Goal: Task Accomplishment & Management: Manage account settings

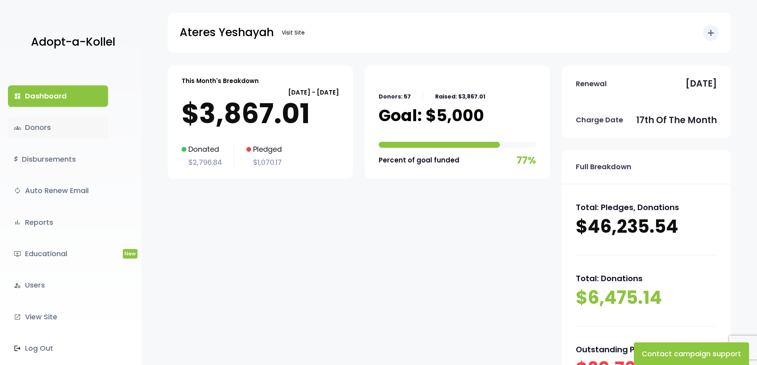
click at [48, 128] on link "groups Donors" at bounding box center [58, 127] width 100 height 21
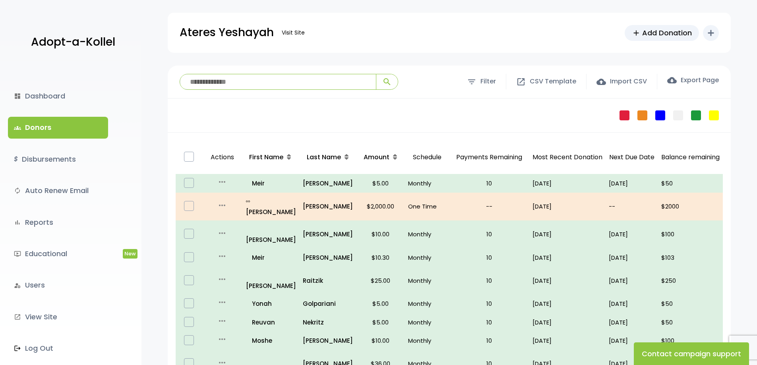
click at [233, 85] on input "search" at bounding box center [278, 81] width 196 height 15
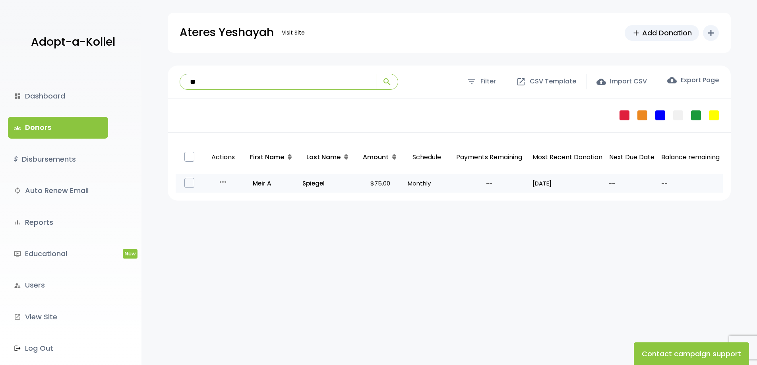
type input "**"
click at [221, 182] on icon "more_horiz" at bounding box center [223, 182] width 10 height 10
click at [228, 217] on button "Quick Renew" at bounding box center [237, 217] width 67 height 19
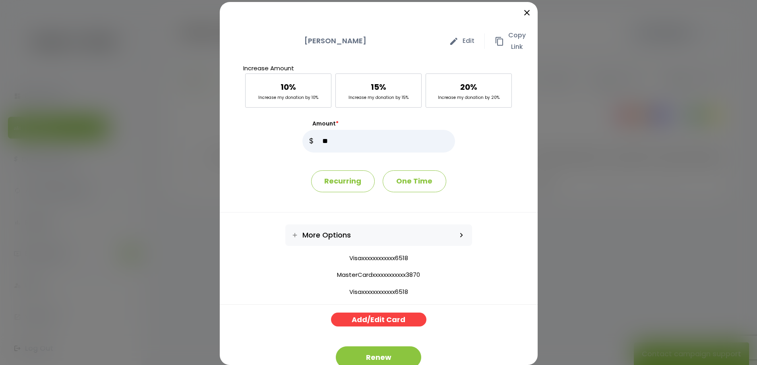
scroll to position [21, 0]
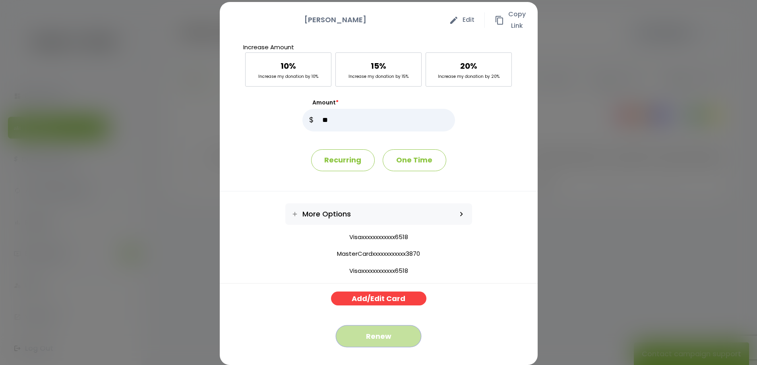
click at [377, 338] on button "Renew" at bounding box center [378, 337] width 85 height 22
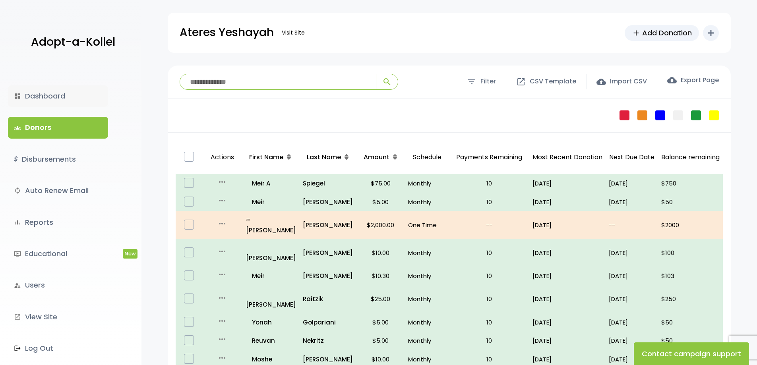
click at [47, 94] on link "dashboard Dashboard" at bounding box center [58, 95] width 100 height 21
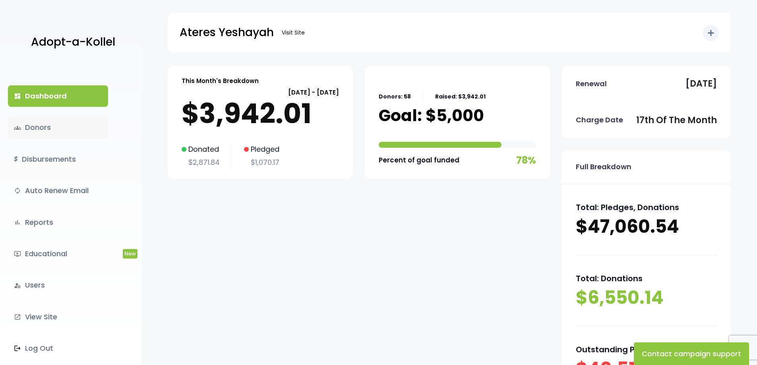
click at [39, 134] on link "groups Donors" at bounding box center [58, 127] width 100 height 21
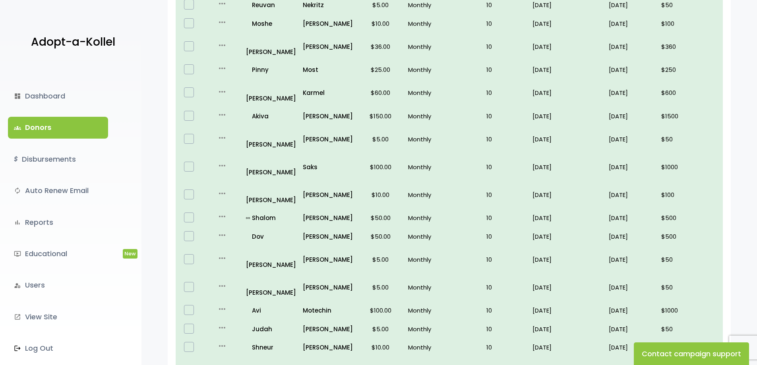
scroll to position [451, 0]
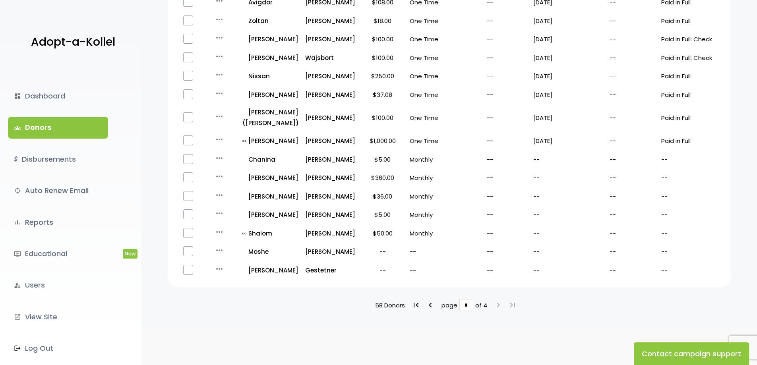
scroll to position [257, 0]
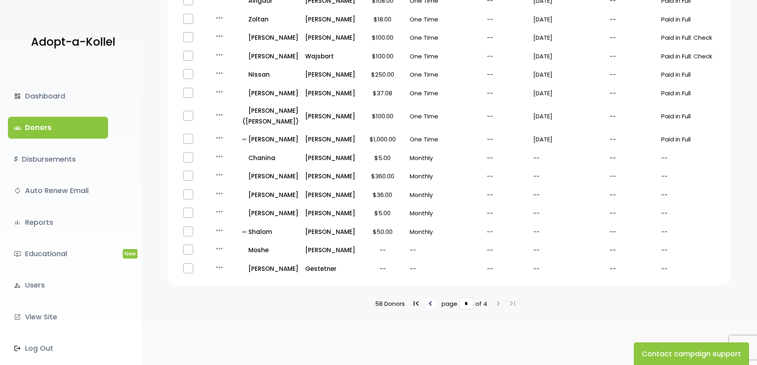
click at [429, 305] on icon "keyboard_arrow_left" at bounding box center [431, 304] width 10 height 10
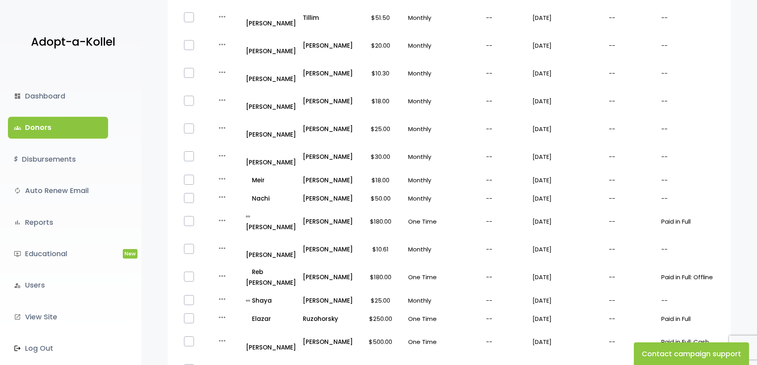
scroll to position [460, 0]
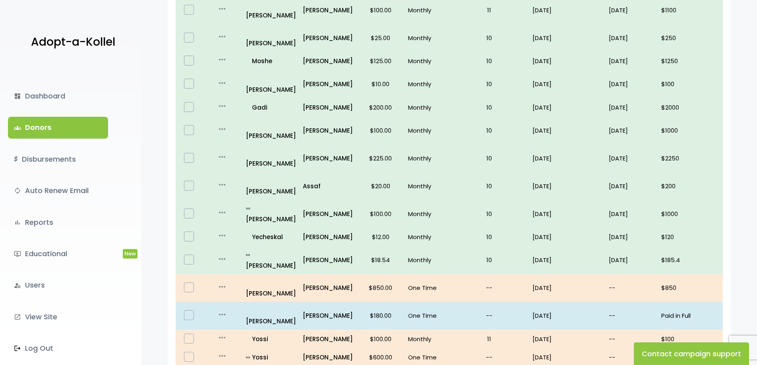
scroll to position [451, 0]
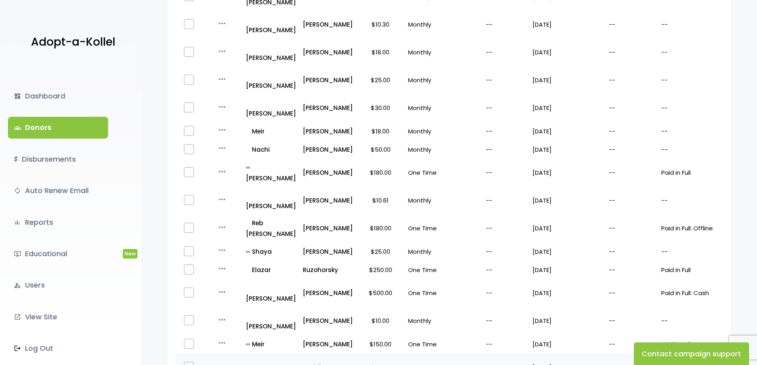
scroll to position [421, 0]
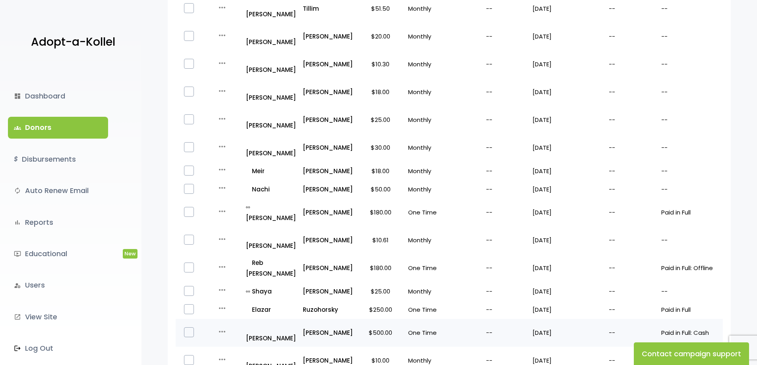
click at [223, 327] on icon "more_horiz" at bounding box center [222, 332] width 10 height 10
click at [233, 353] on button "Quick Renew" at bounding box center [236, 362] width 67 height 19
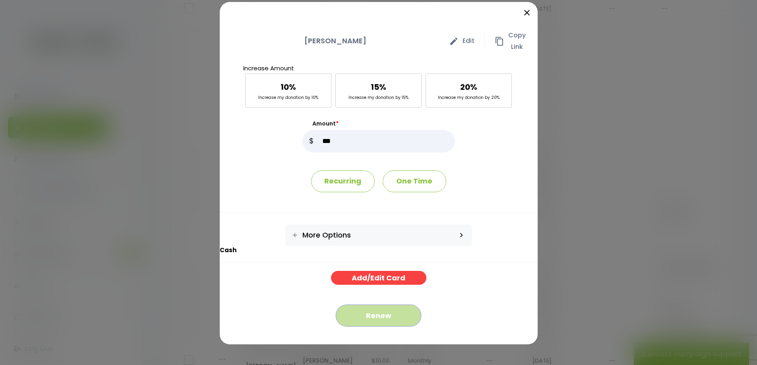
click at [386, 318] on button "Renew" at bounding box center [378, 316] width 85 height 22
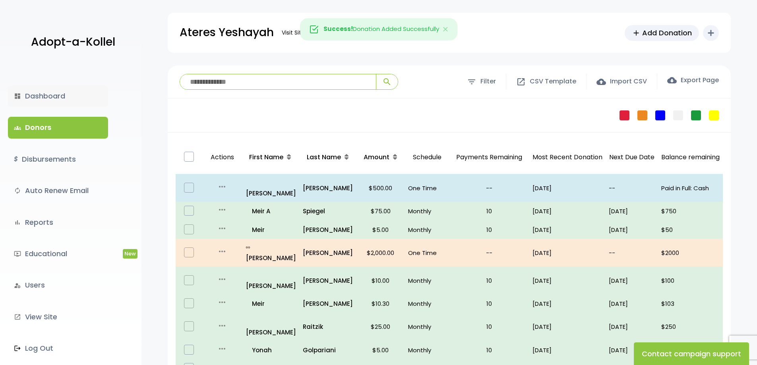
click at [49, 98] on link "dashboard Dashboard" at bounding box center [58, 95] width 100 height 21
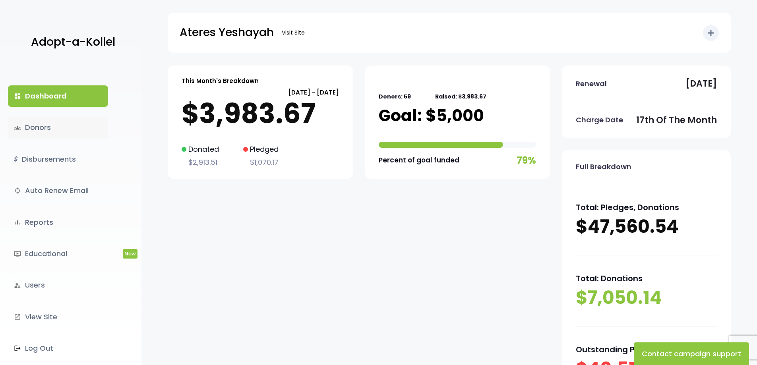
click at [43, 124] on link "groups Donors" at bounding box center [58, 127] width 100 height 21
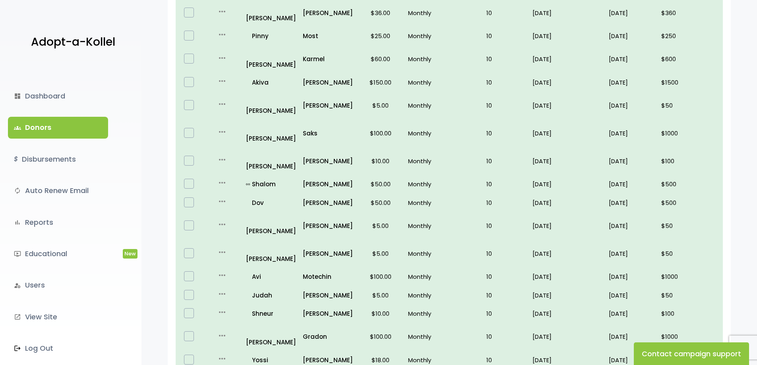
scroll to position [451, 0]
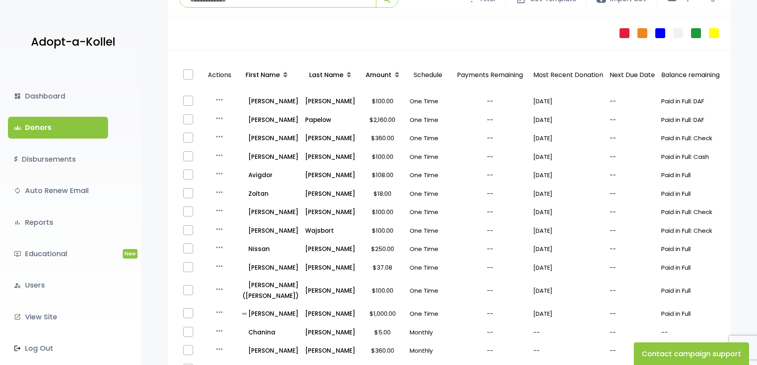
scroll to position [257, 0]
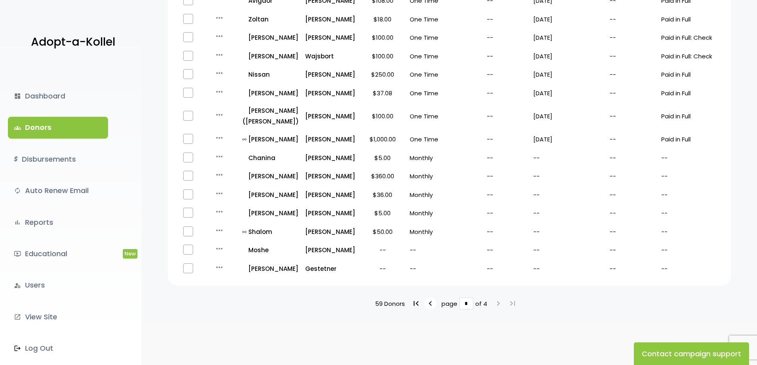
click at [434, 306] on icon "keyboard_arrow_left" at bounding box center [431, 304] width 10 height 10
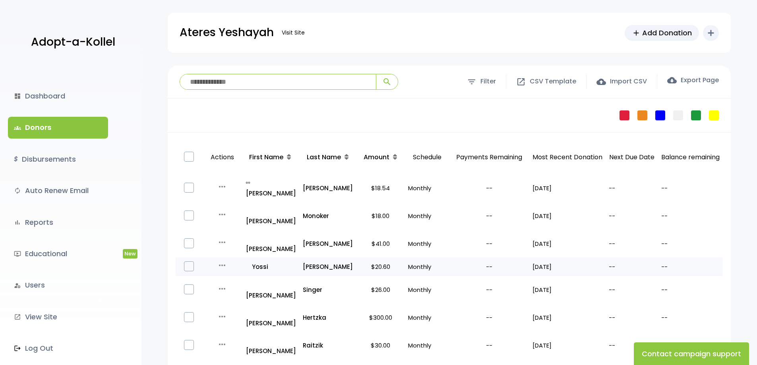
click at [220, 261] on icon "more_horiz" at bounding box center [222, 266] width 10 height 10
click at [221, 261] on icon "more_horiz" at bounding box center [222, 266] width 10 height 10
click at [223, 261] on icon "more_horiz" at bounding box center [222, 266] width 10 height 10
click at [223, 238] on icon "more_horiz" at bounding box center [222, 243] width 10 height 10
click at [221, 210] on icon "more_horiz" at bounding box center [222, 215] width 10 height 10
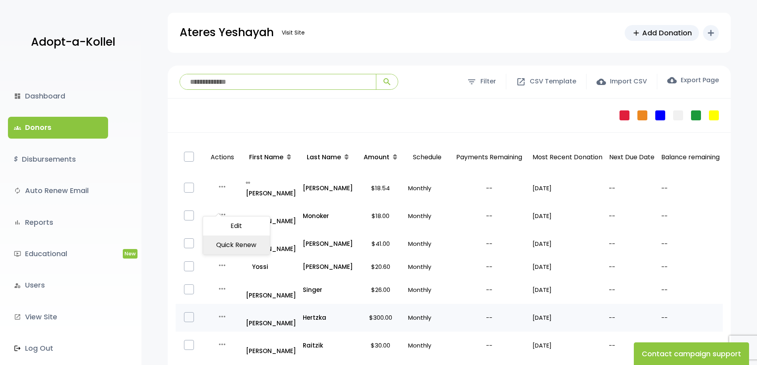
click at [222, 312] on icon "more_horiz" at bounding box center [222, 317] width 10 height 10
click at [220, 261] on icon "more_horiz" at bounding box center [222, 266] width 10 height 10
click at [229, 291] on button "Quick Renew" at bounding box center [236, 300] width 67 height 19
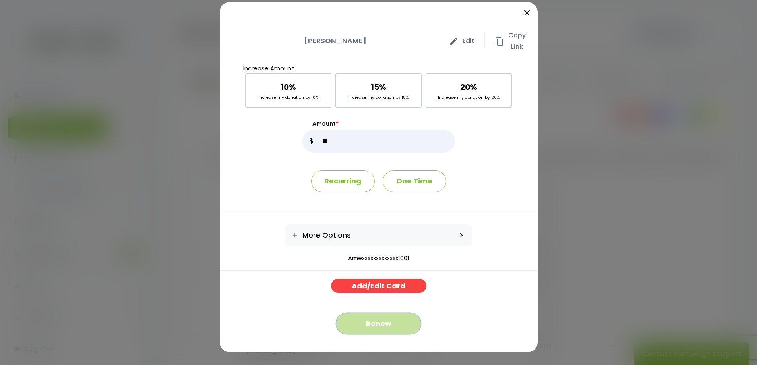
click at [376, 323] on button "Renew" at bounding box center [378, 324] width 85 height 22
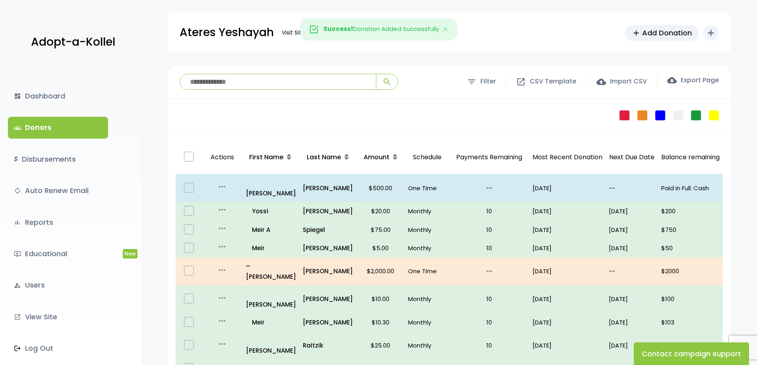
click at [194, 82] on input "search" at bounding box center [278, 81] width 196 height 15
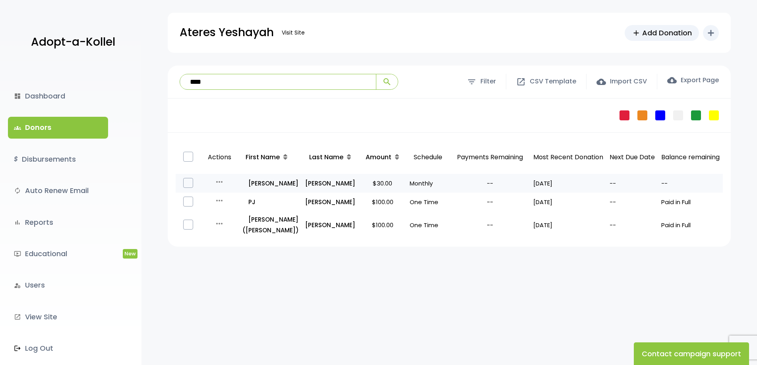
type input "****"
click at [223, 179] on icon "more_horiz" at bounding box center [220, 182] width 10 height 10
click at [227, 218] on button "Quick Renew" at bounding box center [234, 217] width 67 height 19
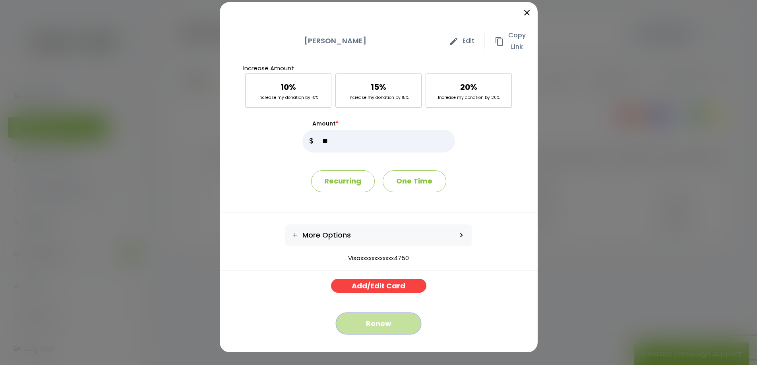
click at [379, 324] on button "Renew" at bounding box center [378, 324] width 85 height 22
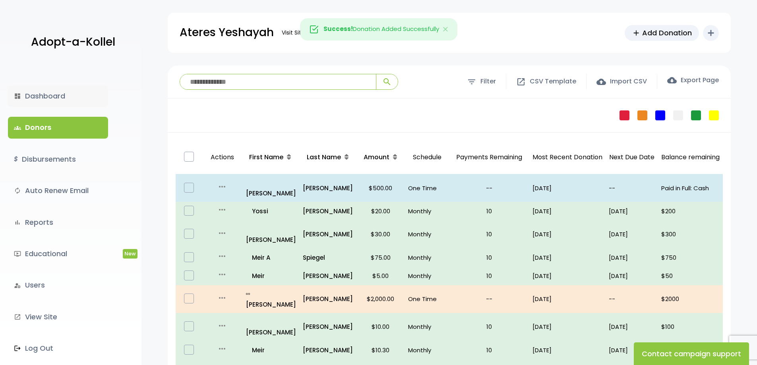
click at [49, 97] on link "dashboard Dashboard" at bounding box center [58, 95] width 100 height 21
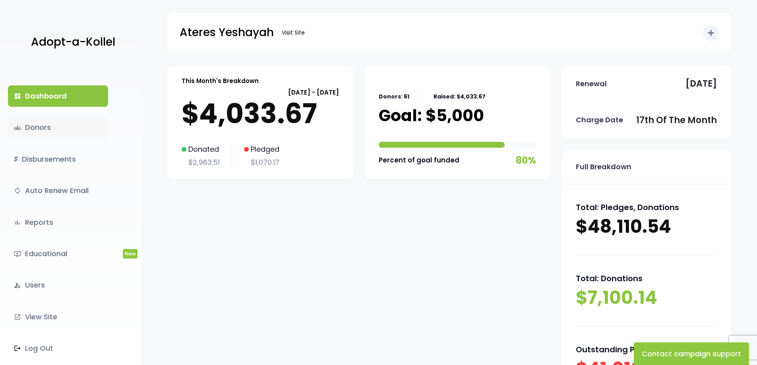
click at [38, 131] on link "groups Donors" at bounding box center [58, 127] width 100 height 21
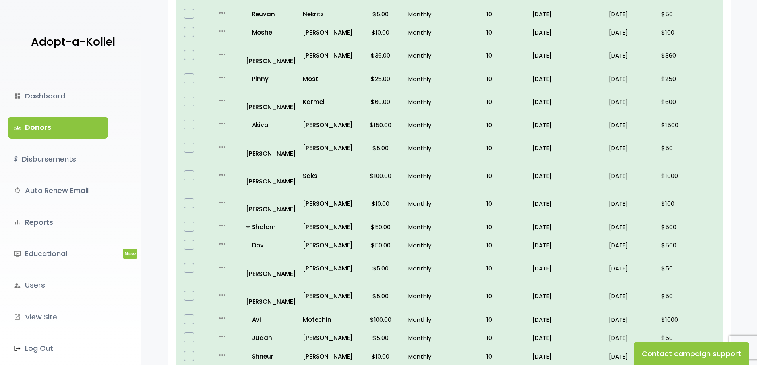
scroll to position [451, 0]
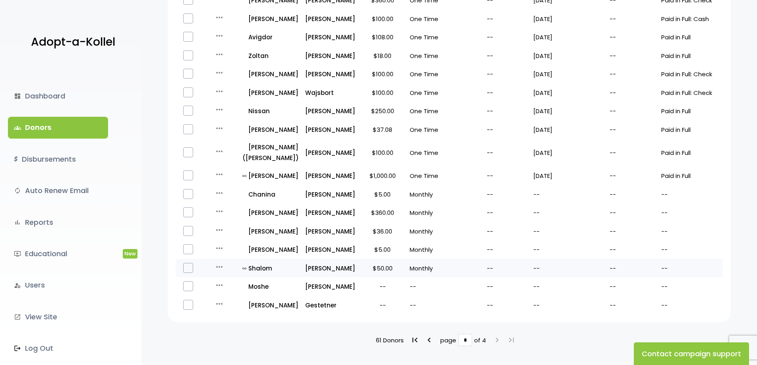
scroll to position [257, 0]
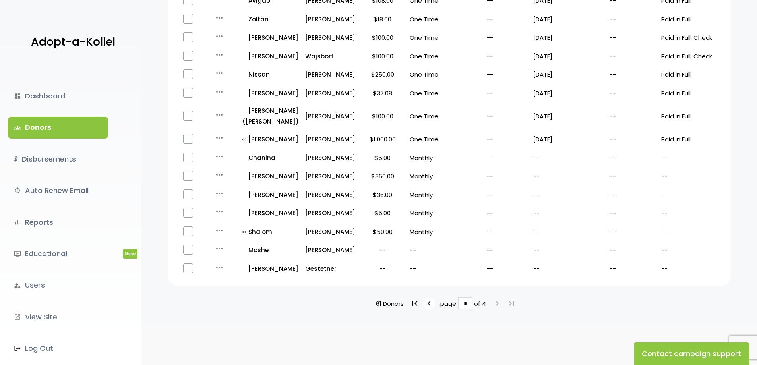
click at [432, 303] on icon "keyboard_arrow_left" at bounding box center [430, 304] width 10 height 10
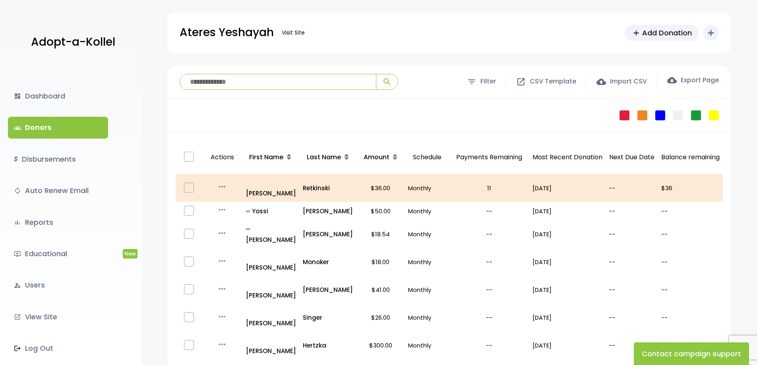
click at [225, 80] on input "search" at bounding box center [278, 81] width 196 height 15
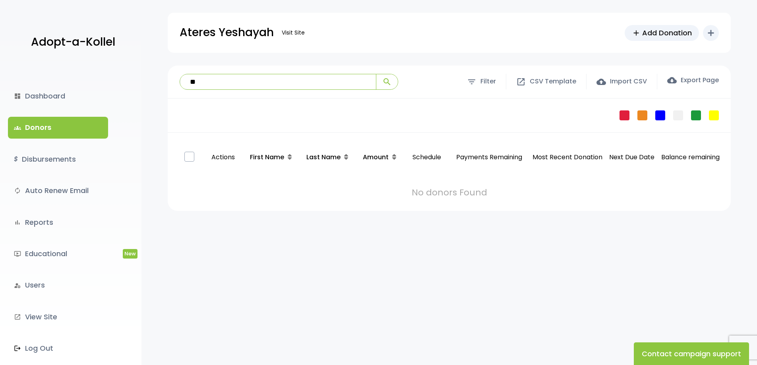
type input "*"
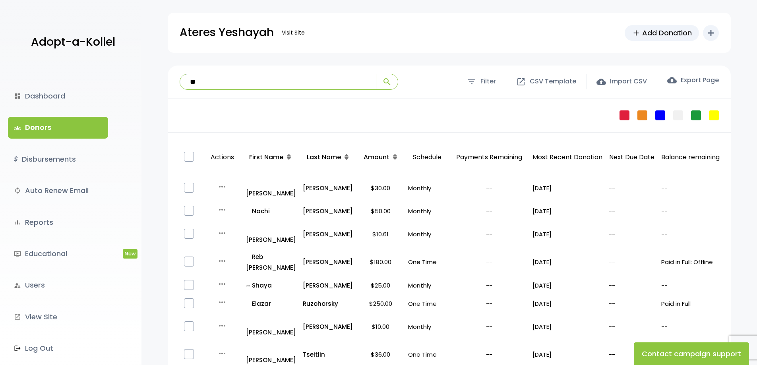
type input "***"
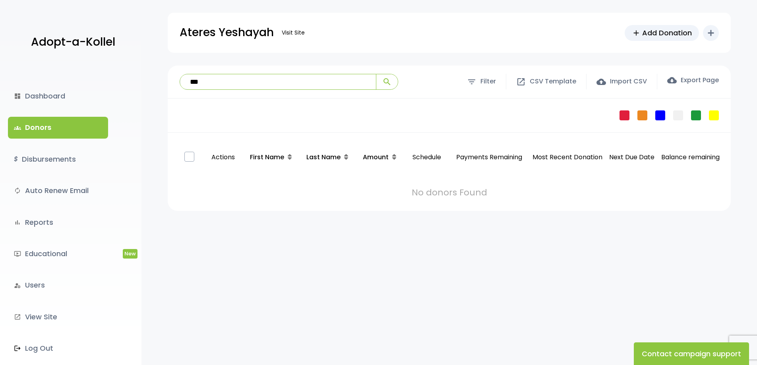
click at [370, 83] on input "***" at bounding box center [278, 81] width 196 height 15
click at [246, 84] on input "search" at bounding box center [278, 81] width 196 height 15
click at [376, 74] on button "search" at bounding box center [387, 81] width 22 height 15
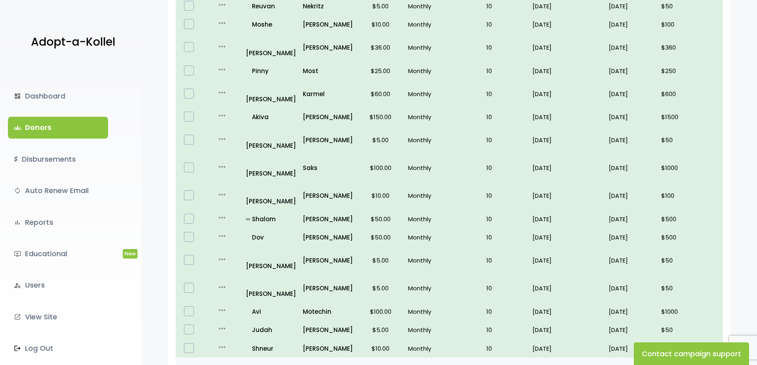
scroll to position [451, 0]
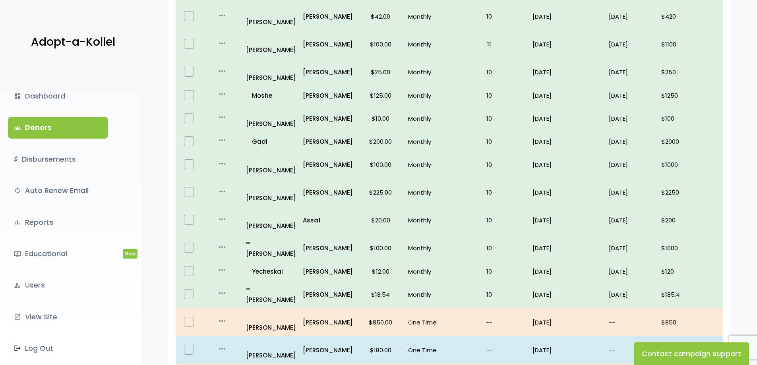
scroll to position [451, 0]
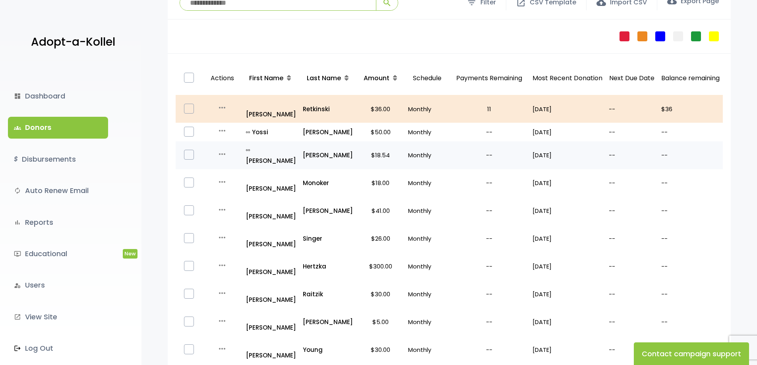
scroll to position [80, 0]
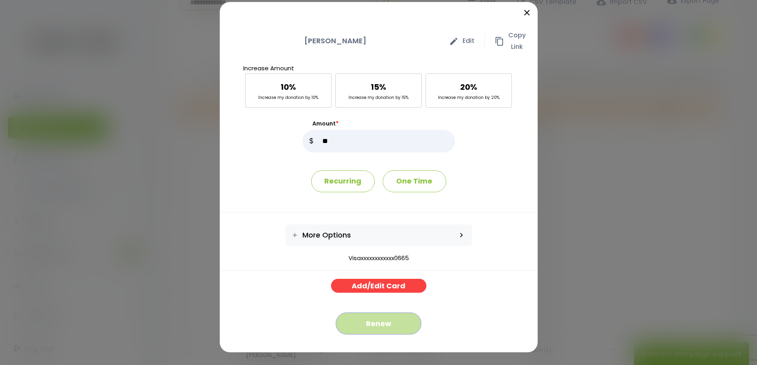
click at [374, 326] on button "Renew" at bounding box center [378, 324] width 85 height 22
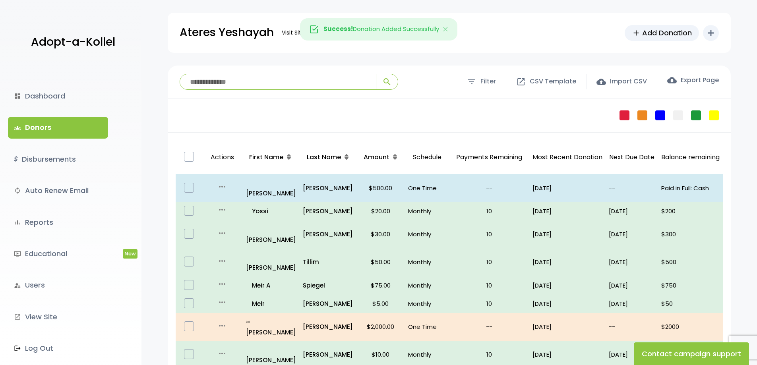
click at [54, 131] on link "groups Donors" at bounding box center [58, 127] width 100 height 21
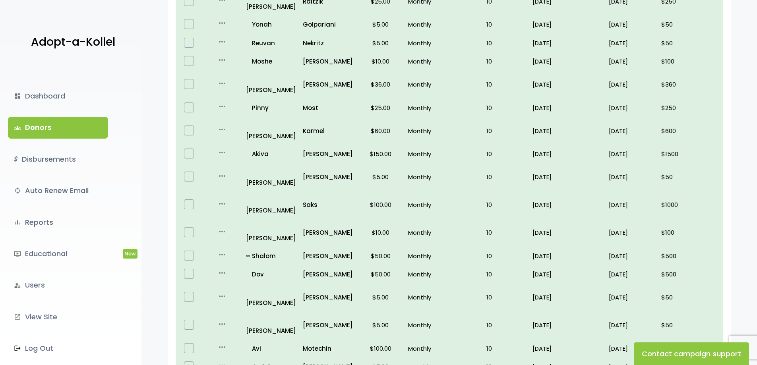
scroll to position [451, 0]
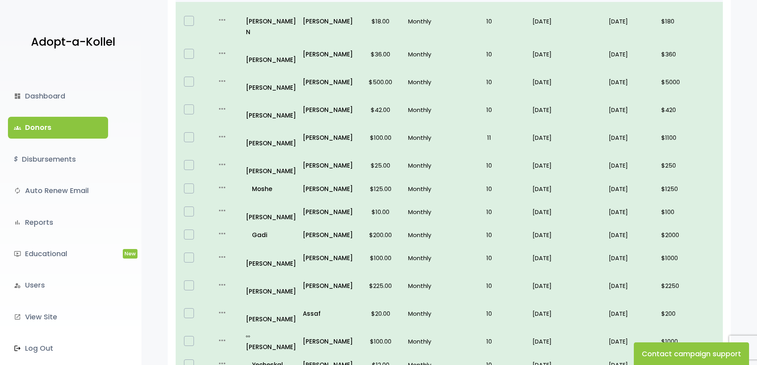
scroll to position [451, 0]
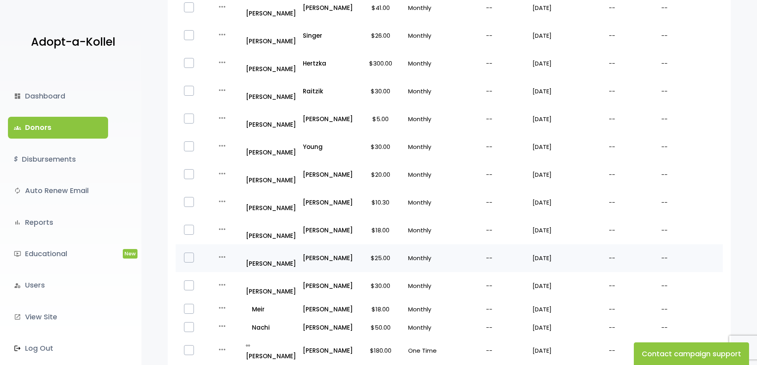
scroll to position [318, 0]
